Goal: Information Seeking & Learning: Learn about a topic

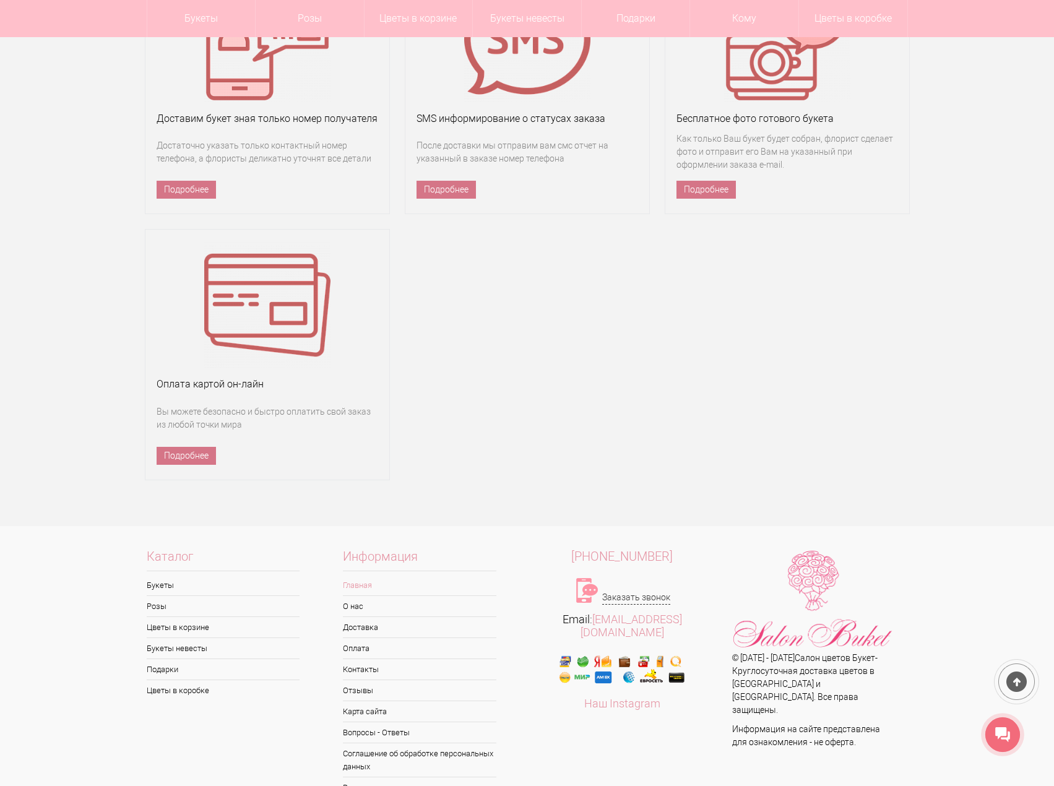
scroll to position [8005, 0]
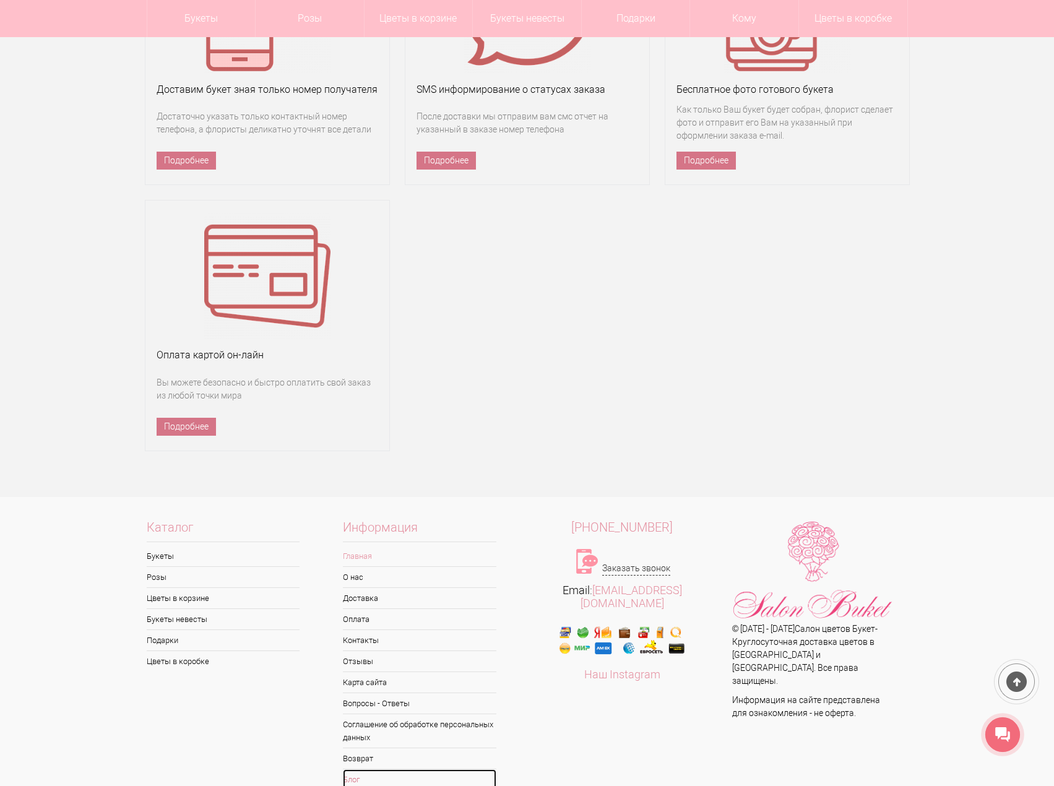
click at [361, 770] on link "Блог" at bounding box center [420, 780] width 154 height 20
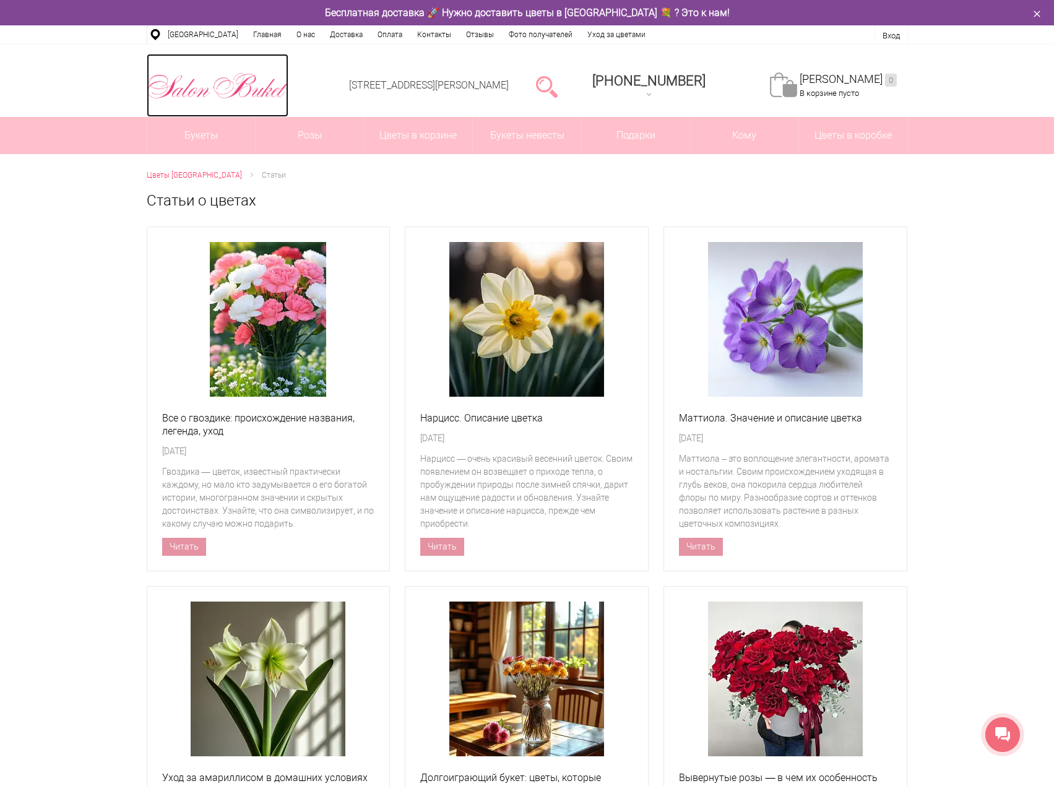
click at [179, 80] on img at bounding box center [218, 86] width 142 height 32
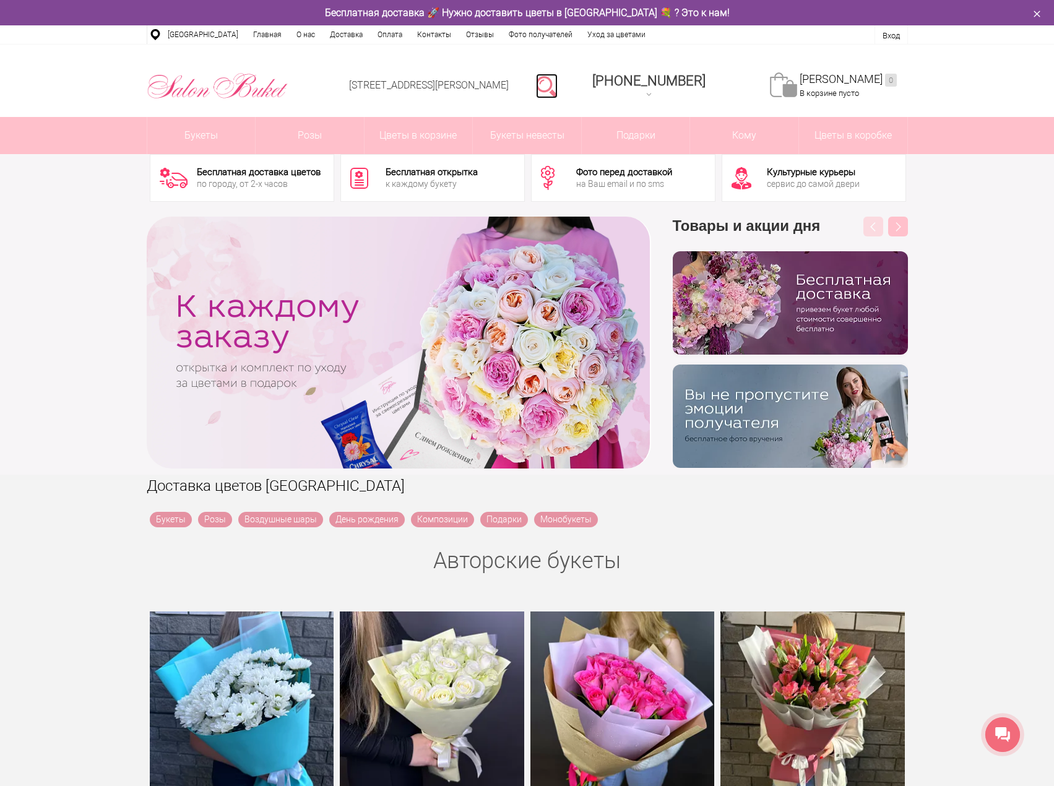
click at [558, 85] on link at bounding box center [547, 86] width 22 height 25
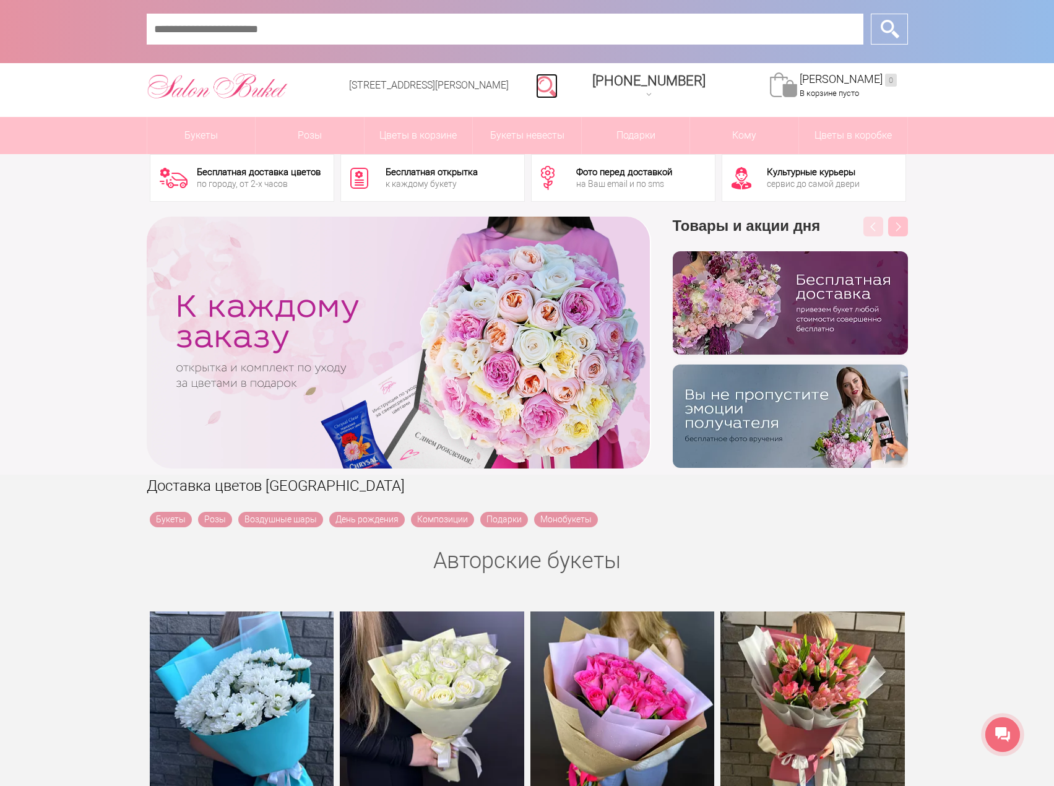
click at [558, 85] on link at bounding box center [547, 86] width 22 height 25
click at [85, 100] on div "[STREET_ADDRESS][PERSON_NAME] [PHONE_NUMBER] [PHONE_NUMBER] Заказать обратный з…" at bounding box center [527, 81] width 1054 height 72
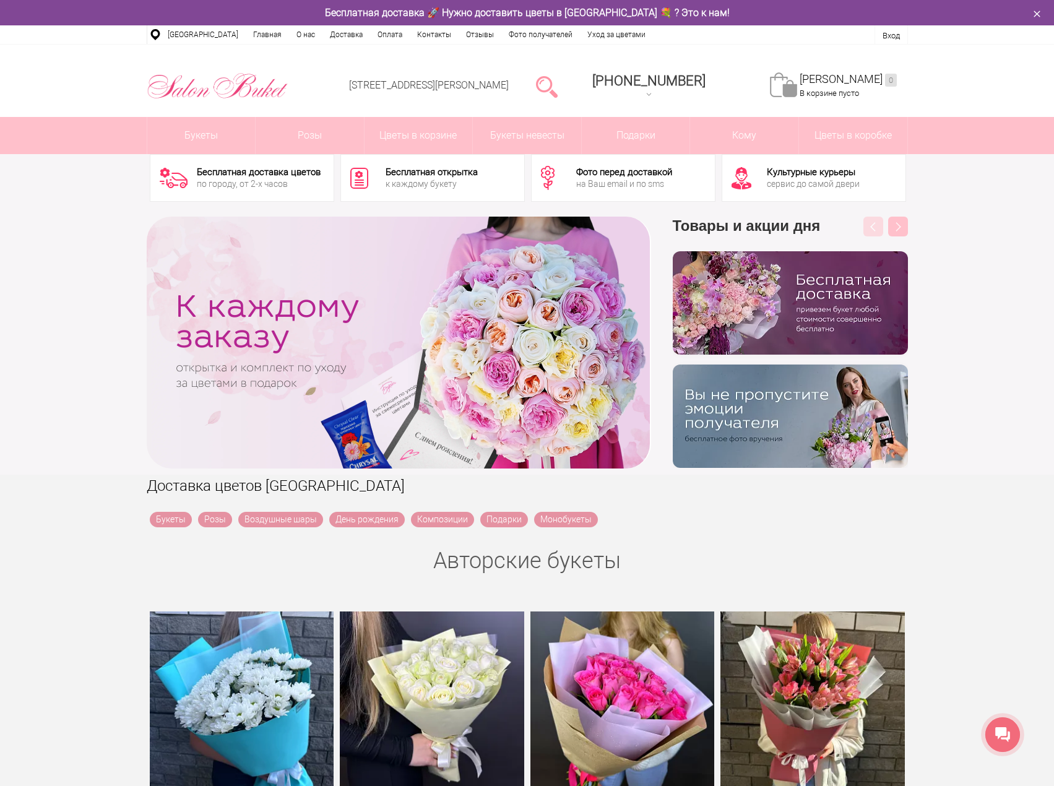
click at [28, 255] on div "‹ › Previous Товары и акции дня бесплатно Next" at bounding box center [527, 343] width 1054 height 264
click at [1040, 15] on icon "button" at bounding box center [1037, 14] width 14 height 14
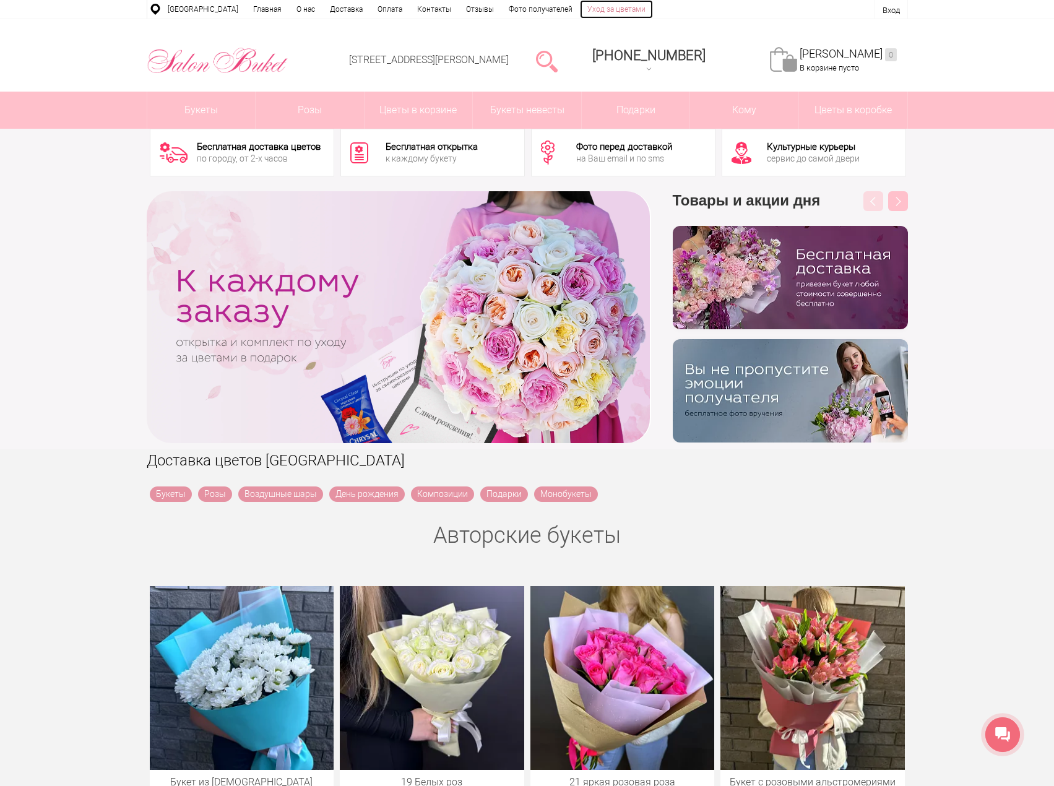
click at [609, 12] on link "Уход за цветами" at bounding box center [616, 9] width 73 height 19
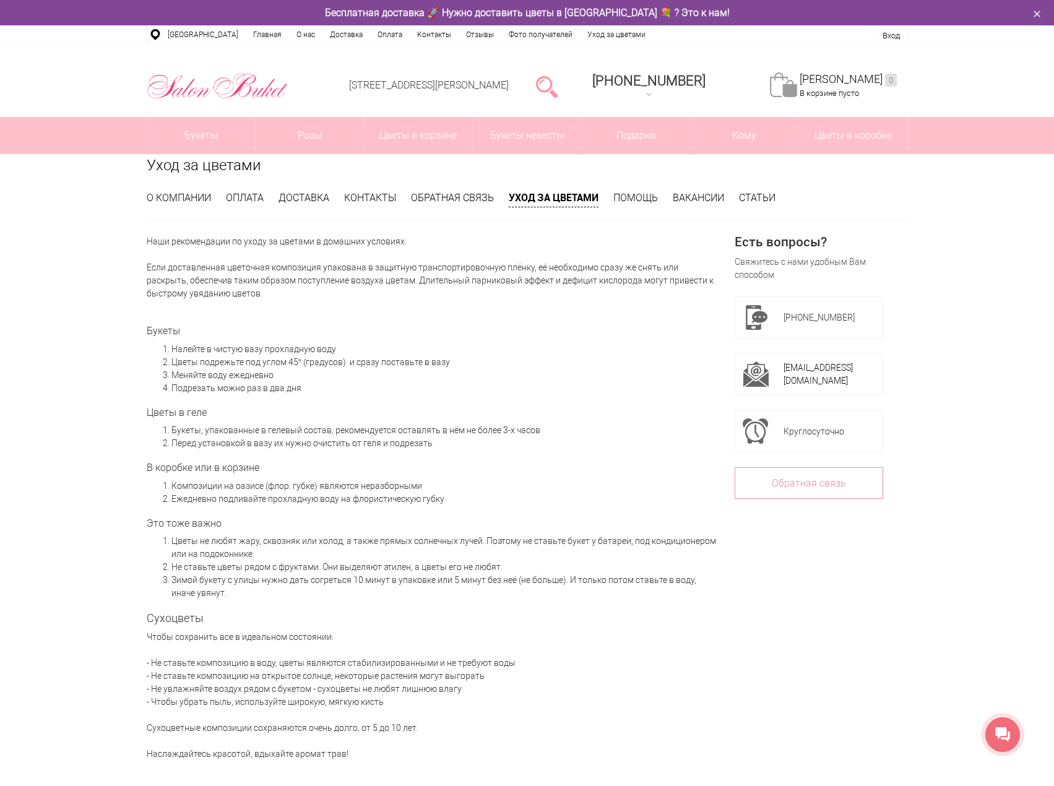
drag, startPoint x: 505, startPoint y: 197, endPoint x: 600, endPoint y: 193, distance: 95.5
click at [600, 193] on ul "О компании Оплата Доставка Контакты Обратная связь Уход за цветами Помощь [GEOG…" at bounding box center [528, 205] width 762 height 29
drag, startPoint x: 608, startPoint y: 197, endPoint x: 529, endPoint y: 195, distance: 78.7
click at [529, 195] on ul "О компании Оплата Доставка Контакты Обратная связь Уход за цветами Помощь [GEOG…" at bounding box center [528, 205] width 762 height 29
click at [497, 198] on ul "О компании Оплата Доставка Контакты Обратная связь Уход за цветами Помощь [GEOG…" at bounding box center [528, 205] width 762 height 29
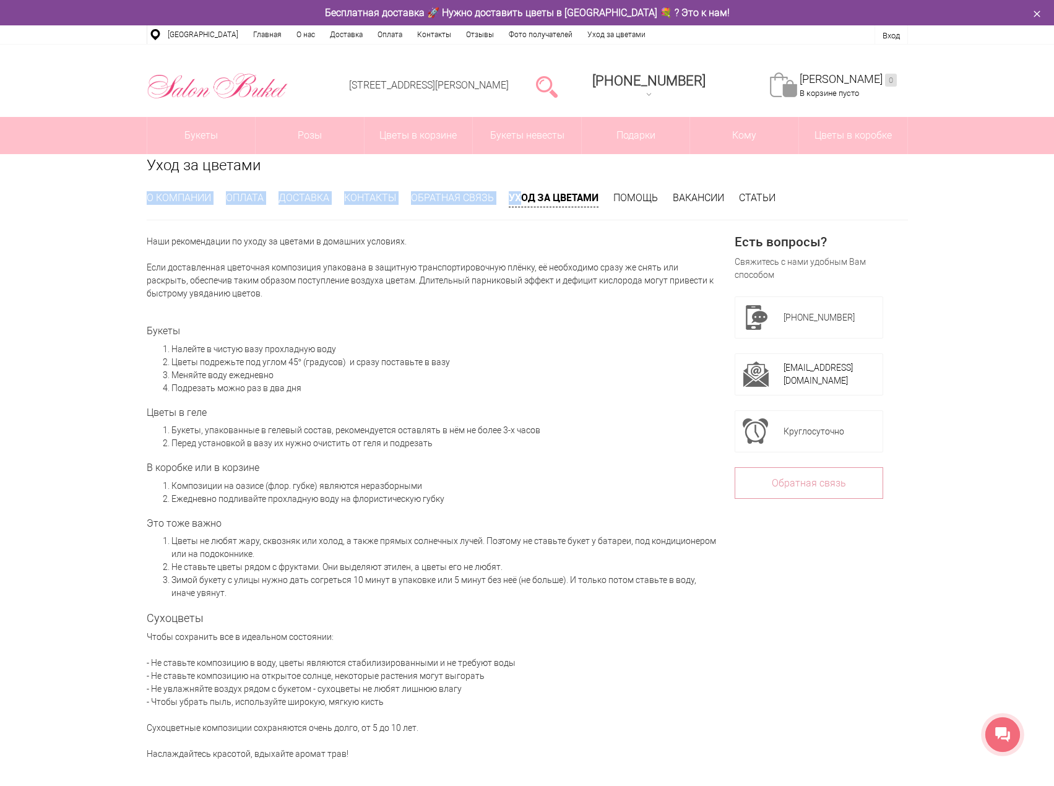
drag, startPoint x: 506, startPoint y: 199, endPoint x: 520, endPoint y: 199, distance: 14.2
click at [520, 199] on ul "О компании Оплата Доставка Контакты Обратная связь Уход за цветами Помощь [GEOG…" at bounding box center [528, 205] width 762 height 29
click at [516, 207] on ul "О компании Оплата Доставка Контакты Обратная связь Уход за цветами Помощь [GEOG…" at bounding box center [528, 205] width 762 height 29
